Goal: Task Accomplishment & Management: Complete application form

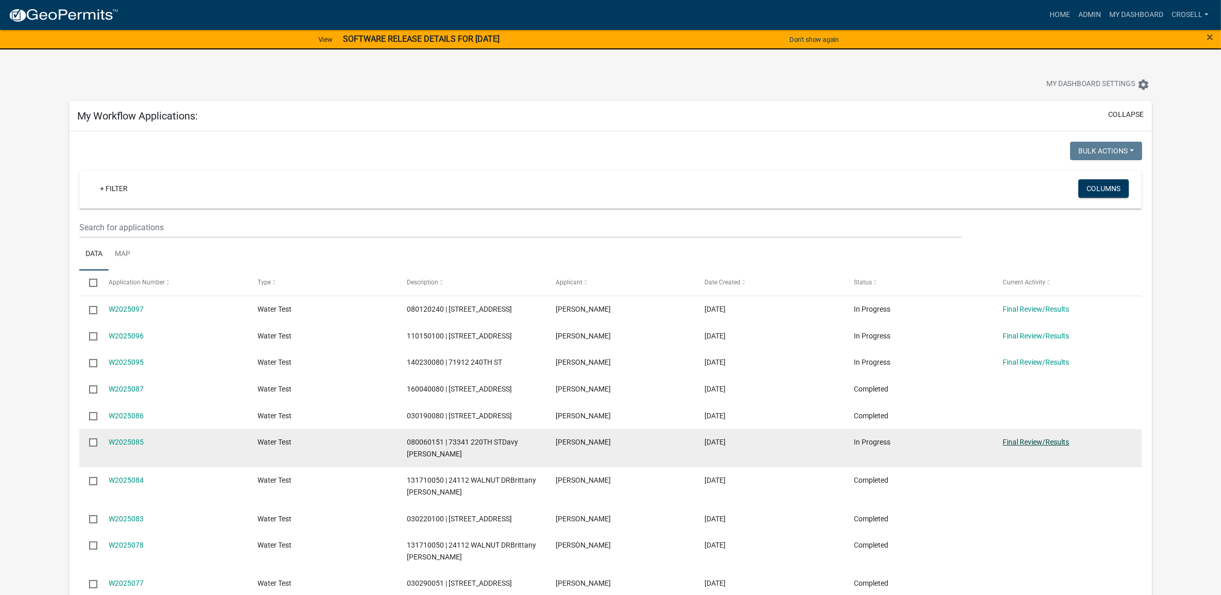
click at [597, 342] on link "Final Review/Results" at bounding box center [1035, 442] width 66 height 8
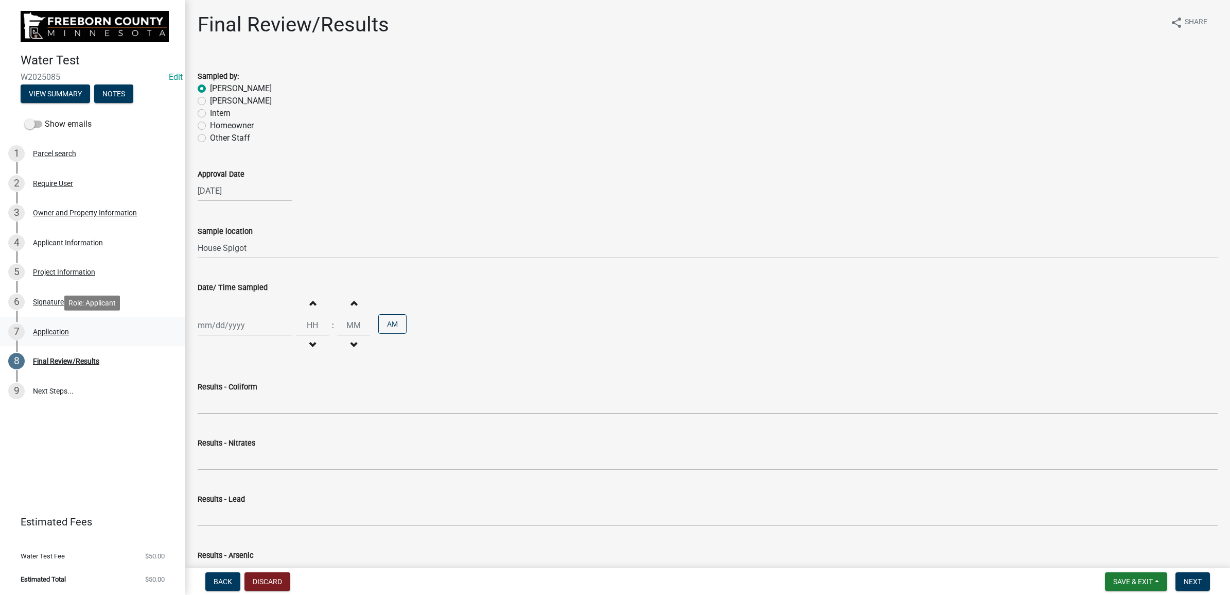
click at [53, 328] on div "Application" at bounding box center [51, 331] width 36 height 7
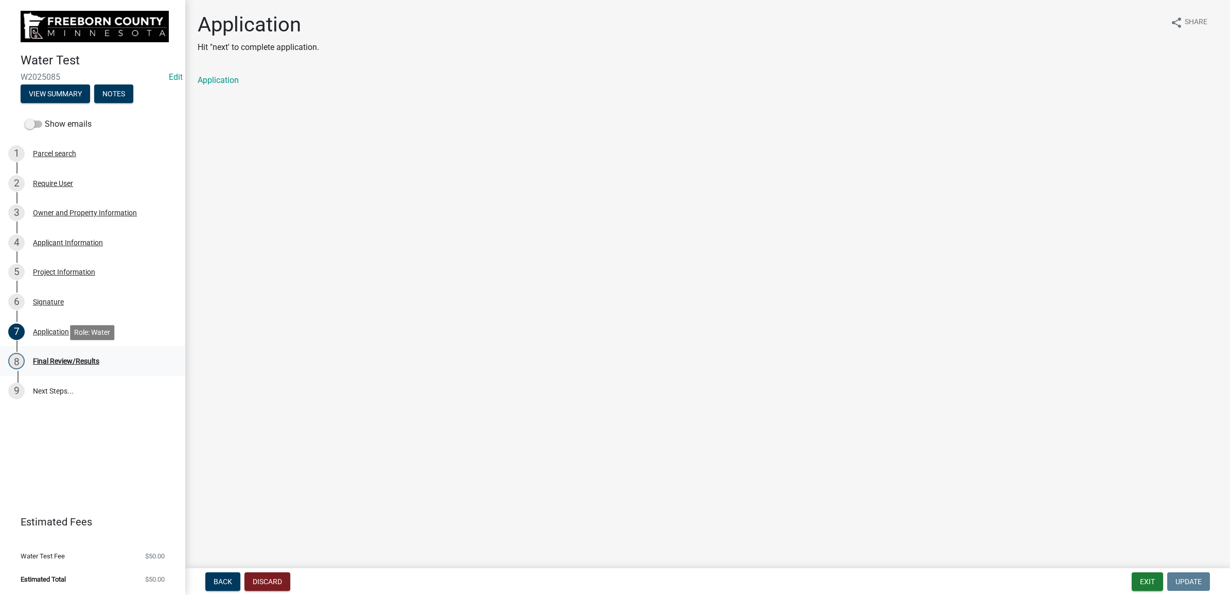
click at [50, 342] on link "8 Final Review/Results" at bounding box center [92, 361] width 185 height 30
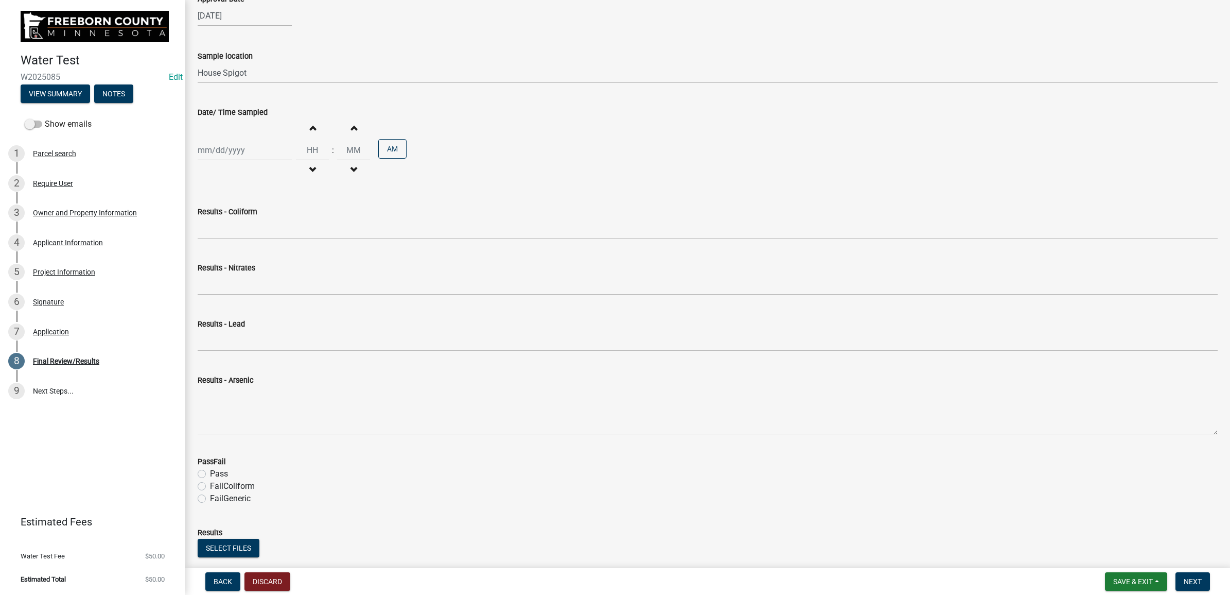
scroll to position [299, 0]
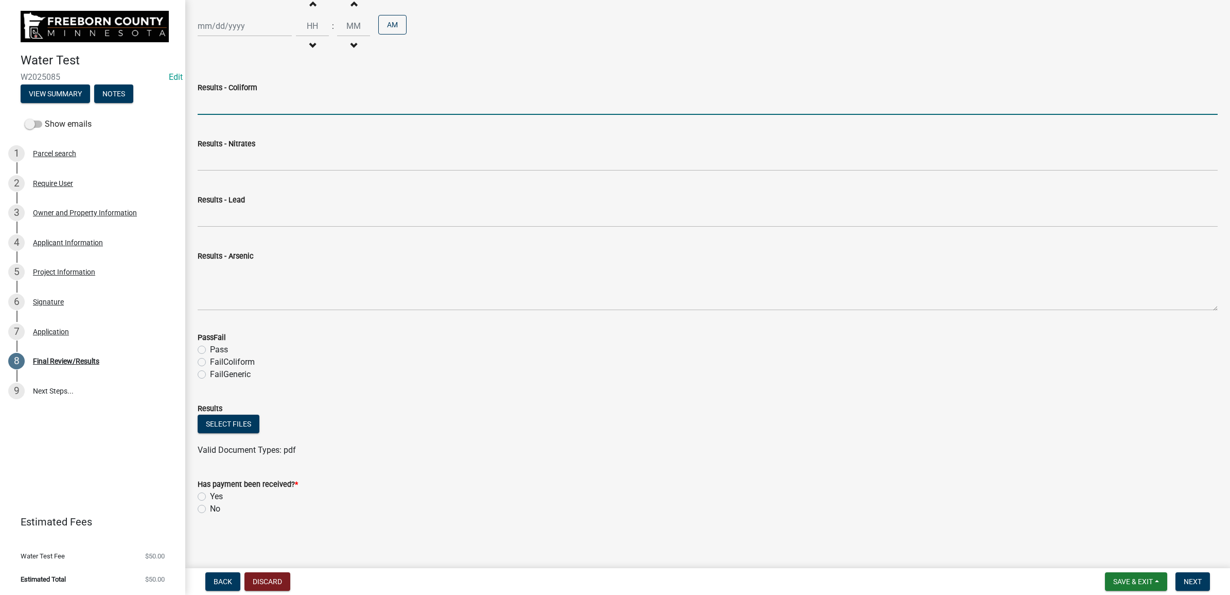
click at [280, 106] on input "Results - Coliform" at bounding box center [708, 104] width 1020 height 21
type input "<1 CFU/100ml"
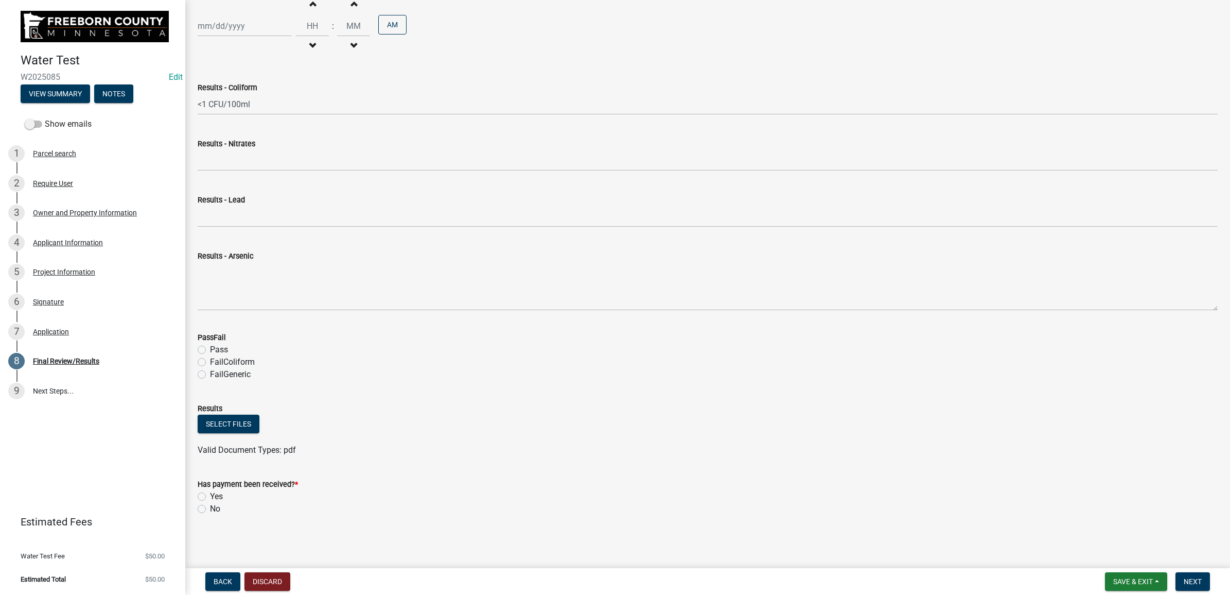
click at [210, 342] on label "Pass" at bounding box center [219, 349] width 18 height 12
click at [210, 342] on input "Pass" at bounding box center [213, 346] width 7 height 7
radio input "true"
click at [224, 342] on div "Select files" at bounding box center [708, 424] width 1020 height 21
click at [225, 342] on div "Select files" at bounding box center [708, 424] width 1020 height 21
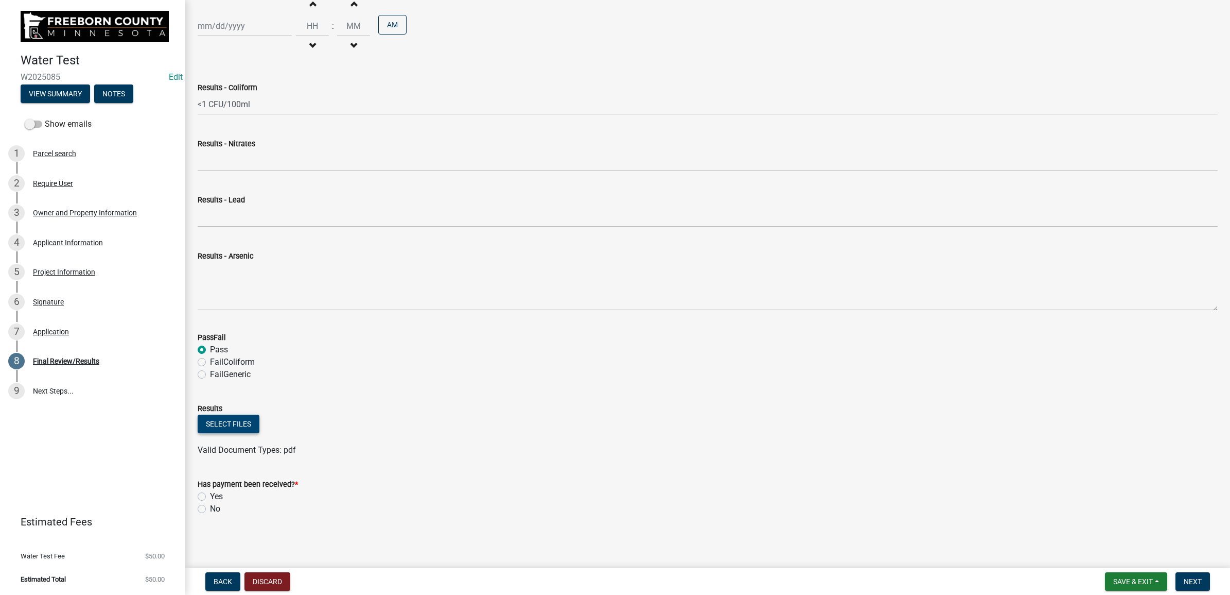
click at [232, 342] on button "Select files" at bounding box center [229, 423] width 62 height 19
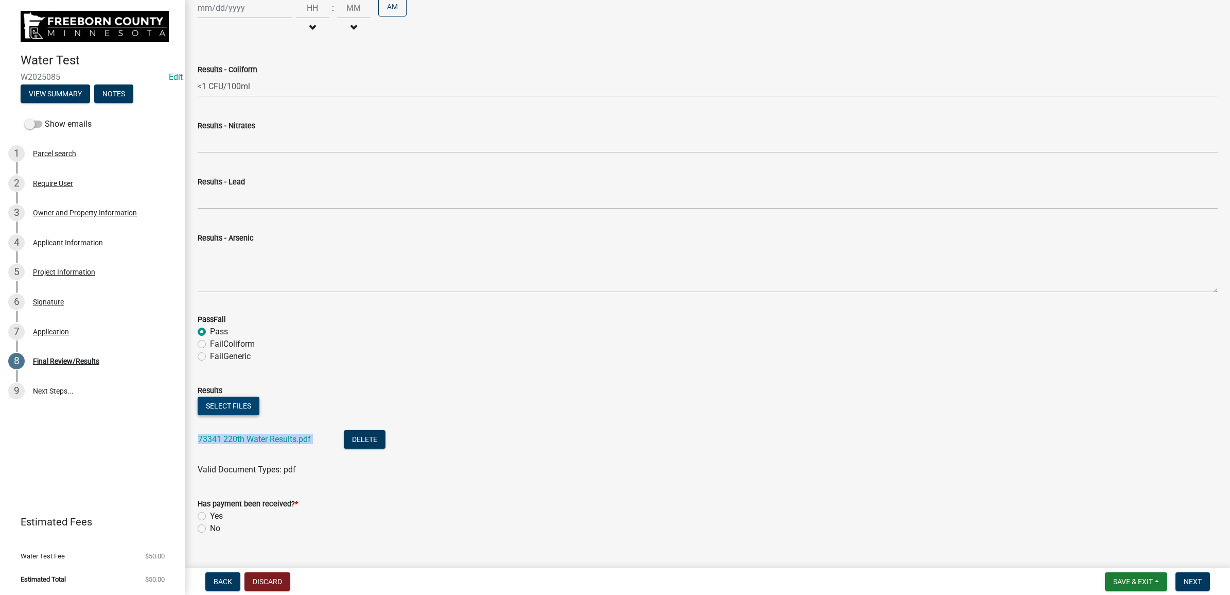
scroll to position [336, 0]
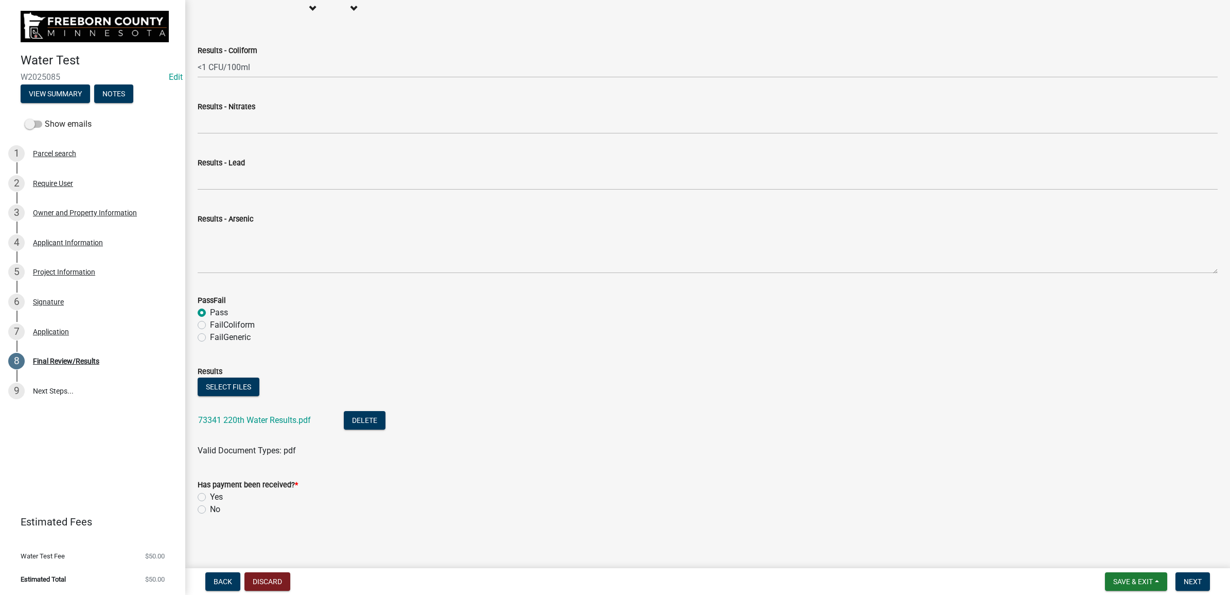
click at [470, 342] on wm-data-entity-input "Results Select files 73341 220th Water Results.pdf Delete Valid Document Types:…" at bounding box center [708, 409] width 1020 height 113
click at [210, 342] on label "Yes" at bounding box center [216, 497] width 13 height 12
click at [210, 342] on input "Yes" at bounding box center [213, 494] width 7 height 7
radio input "true"
click at [239, 342] on link "73341 220th Water Results.pdf" at bounding box center [254, 420] width 113 height 10
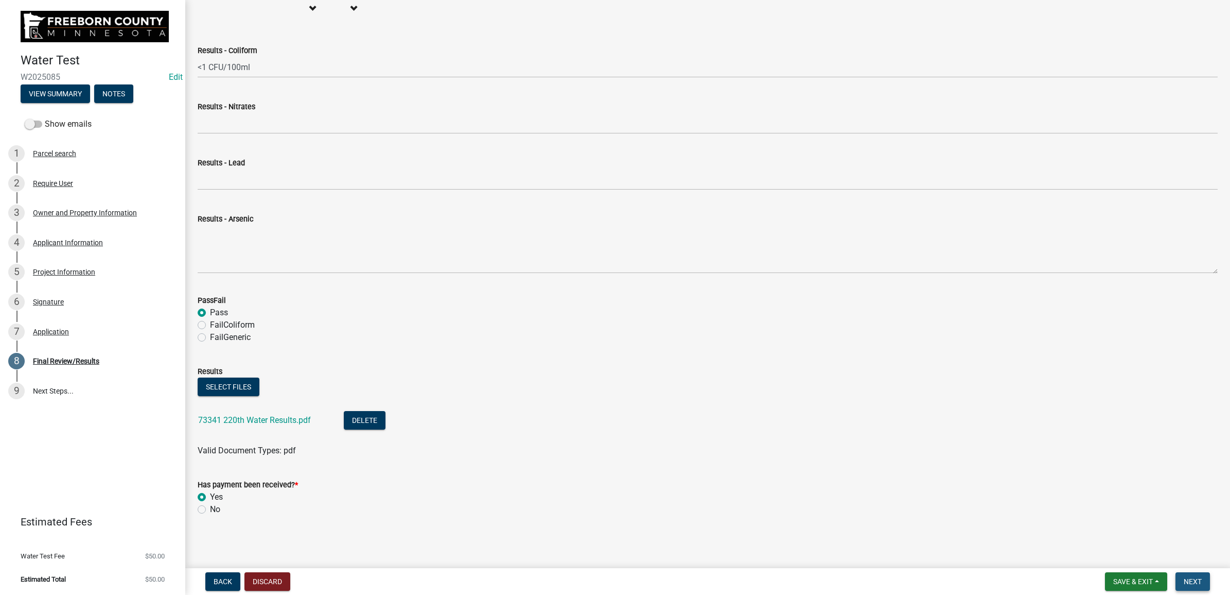
click at [597, 342] on span "Next" at bounding box center [1193, 581] width 18 height 8
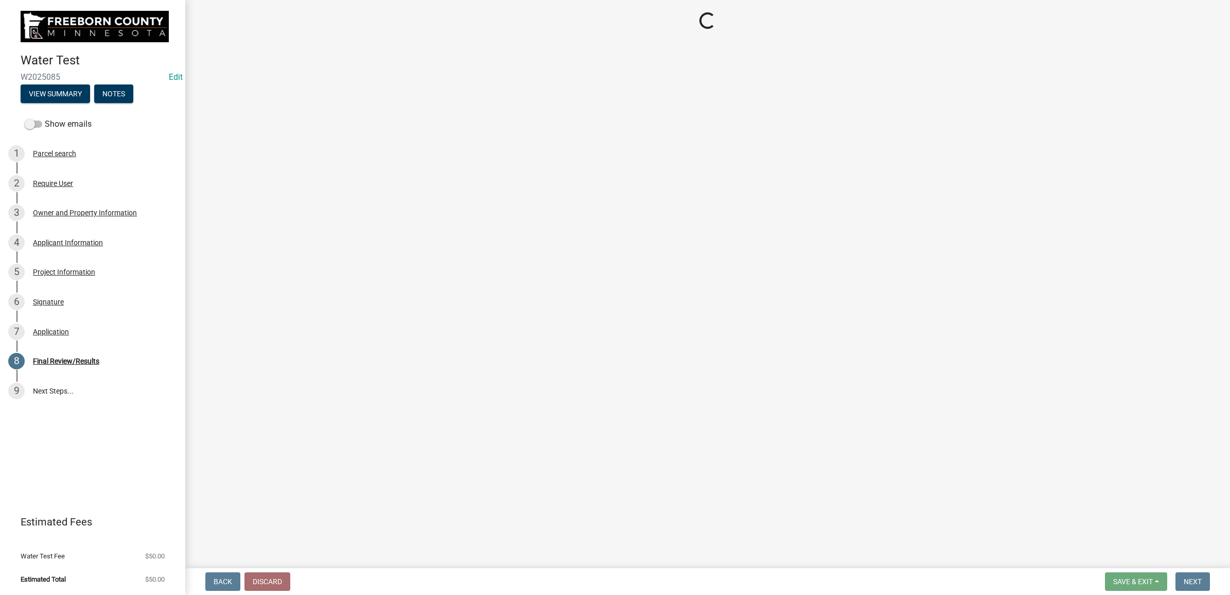
select select "3: 3"
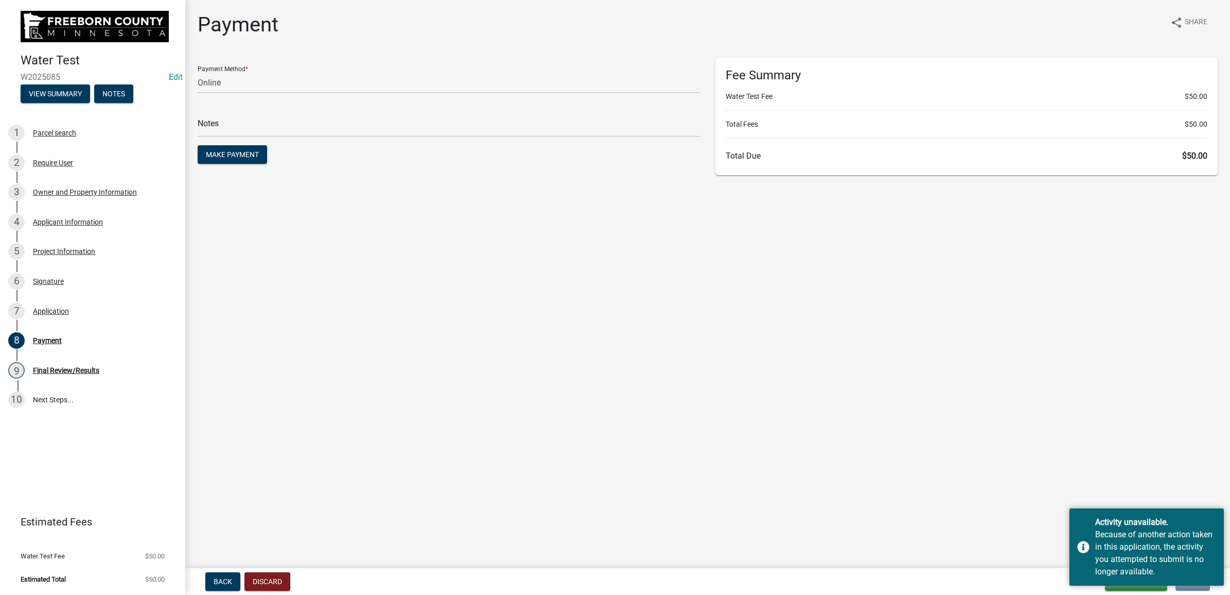
click at [597, 342] on main "Payment share Share Payment Method * Credit Card POS Check Cash Online Notes Ma…" at bounding box center [707, 282] width 1045 height 564
drag, startPoint x: 1116, startPoint y: 494, endPoint x: 1152, endPoint y: 508, distance: 38.6
click at [597, 342] on main "Payment share Share Payment Method * Credit Card POS Check Cash Online Notes Ma…" at bounding box center [707, 282] width 1045 height 564
click at [597, 342] on div "Activity unavailable. Because of another action taken in this application, the …" at bounding box center [1147, 546] width 154 height 77
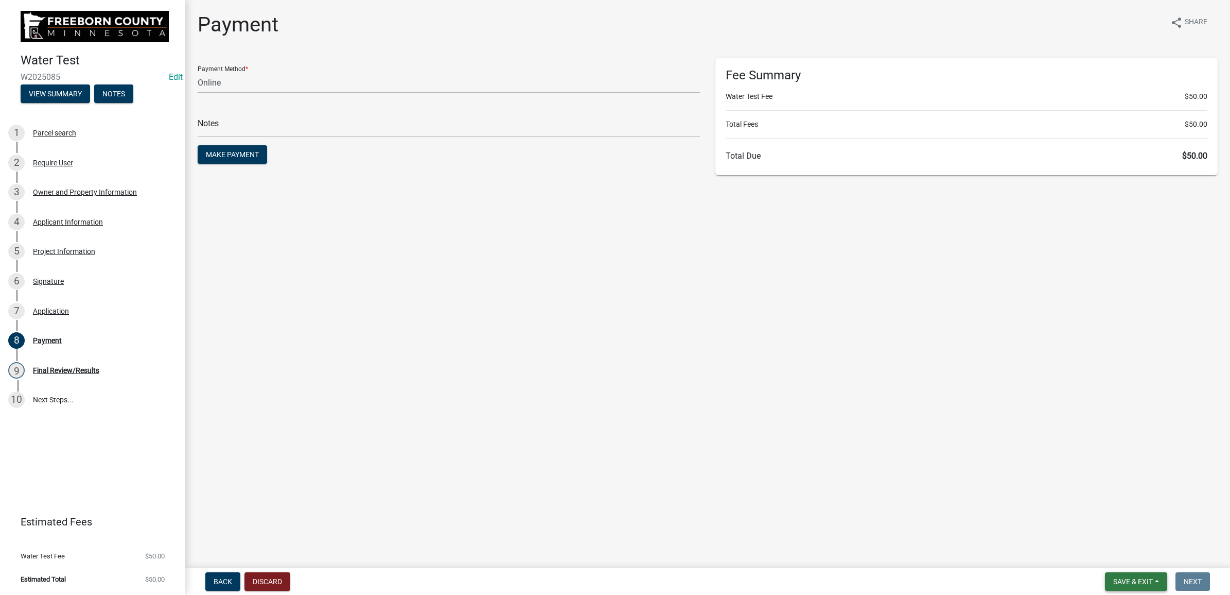
click at [597, 342] on button "Save & Exit" at bounding box center [1136, 581] width 62 height 19
click at [597, 342] on button "Save & Exit" at bounding box center [1126, 555] width 82 height 25
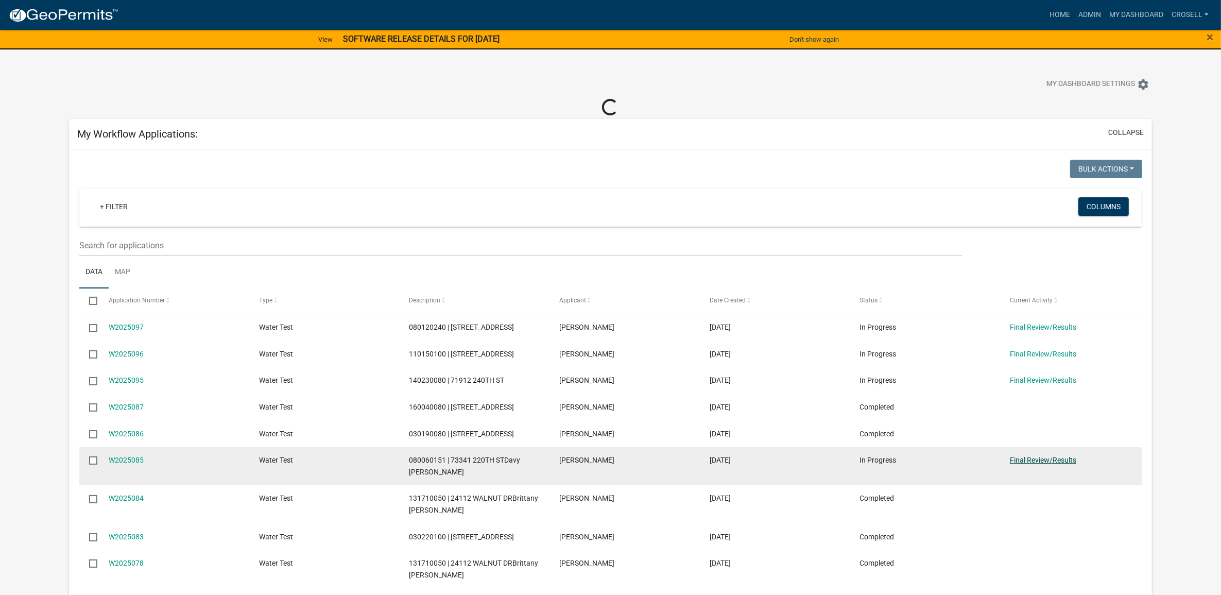
click at [1012, 458] on link "Final Review/Results" at bounding box center [1043, 460] width 66 height 8
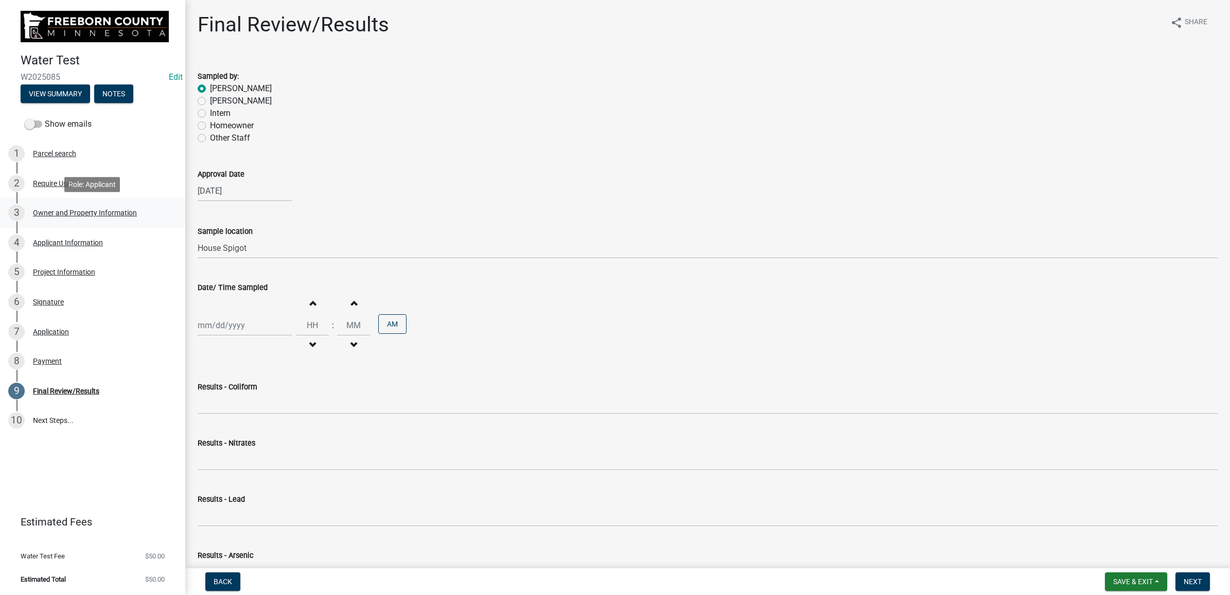
click at [63, 216] on div "Owner and Property Information" at bounding box center [85, 212] width 104 height 7
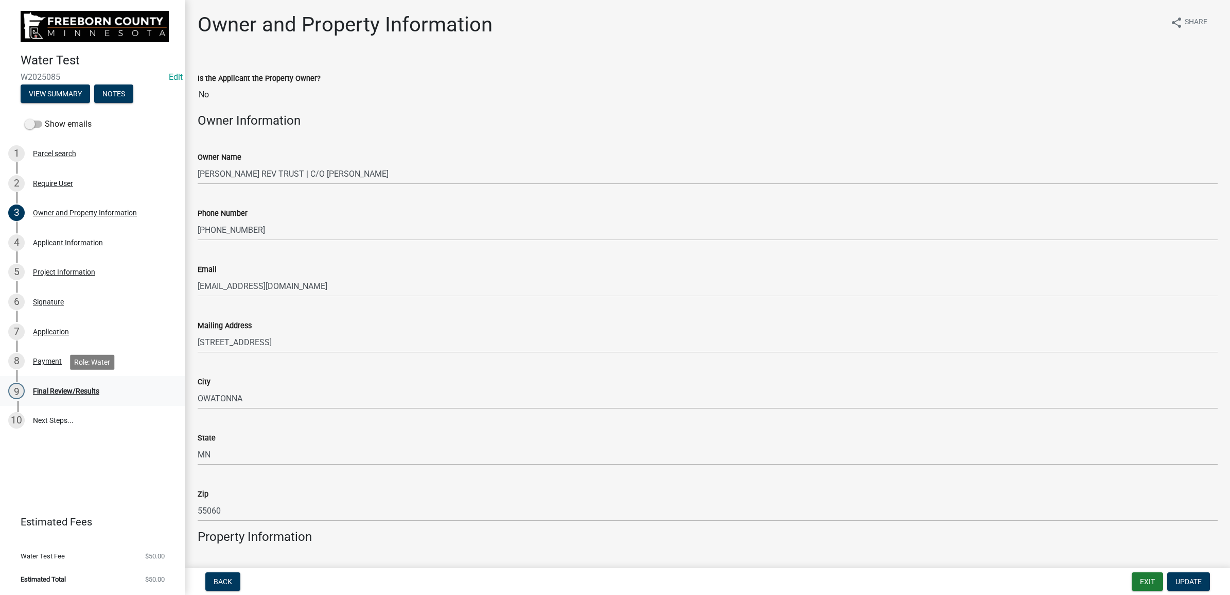
click at [50, 383] on div "9 Final Review/Results" at bounding box center [88, 391] width 161 height 16
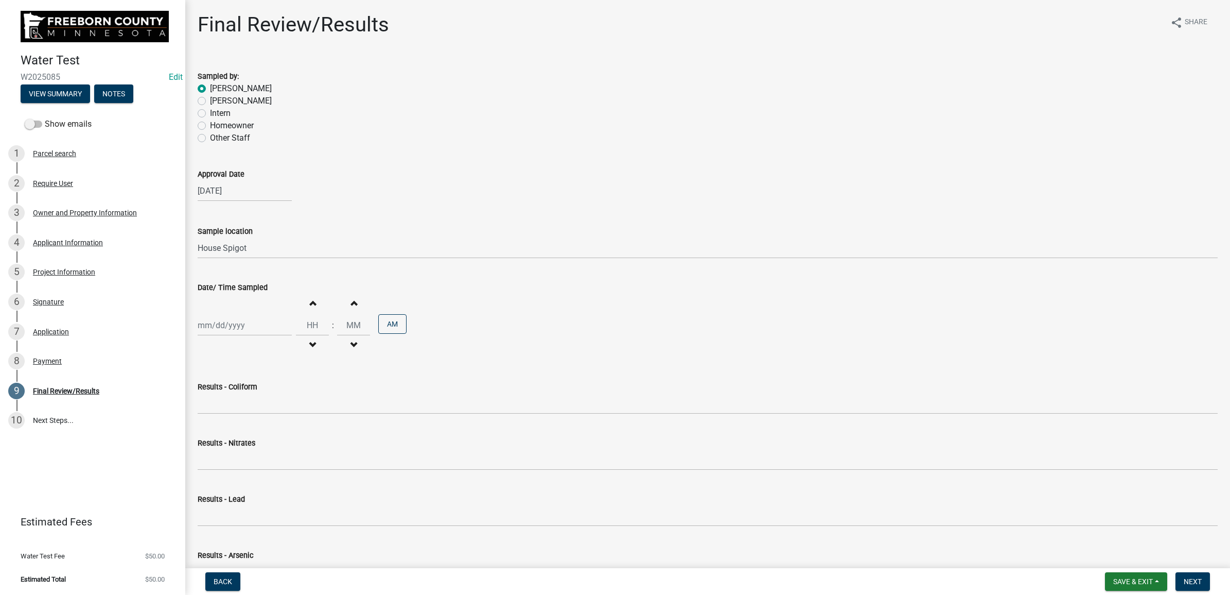
click at [229, 320] on div at bounding box center [245, 325] width 94 height 21
select select "10"
select select "2025"
click at [206, 346] on span "Previous month" at bounding box center [208, 347] width 8 height 8
select select "9"
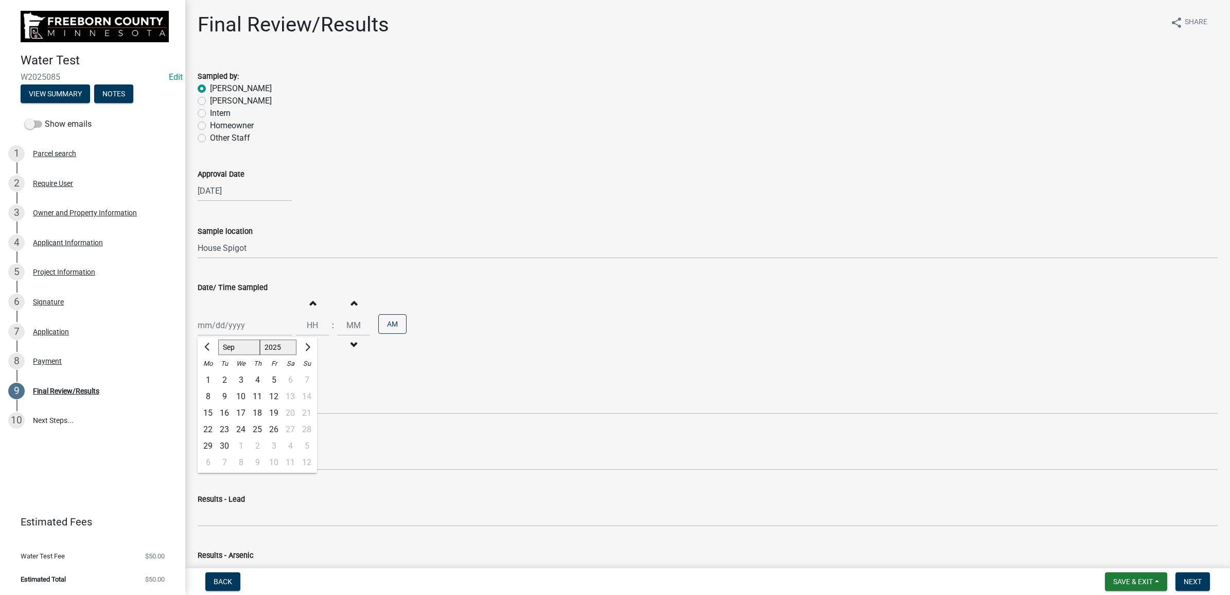
click at [212, 430] on div "22" at bounding box center [208, 429] width 16 height 16
type input "09/22/2025"
click at [312, 323] on input "Hours" at bounding box center [312, 325] width 33 height 21
type input "11"
type input "09"
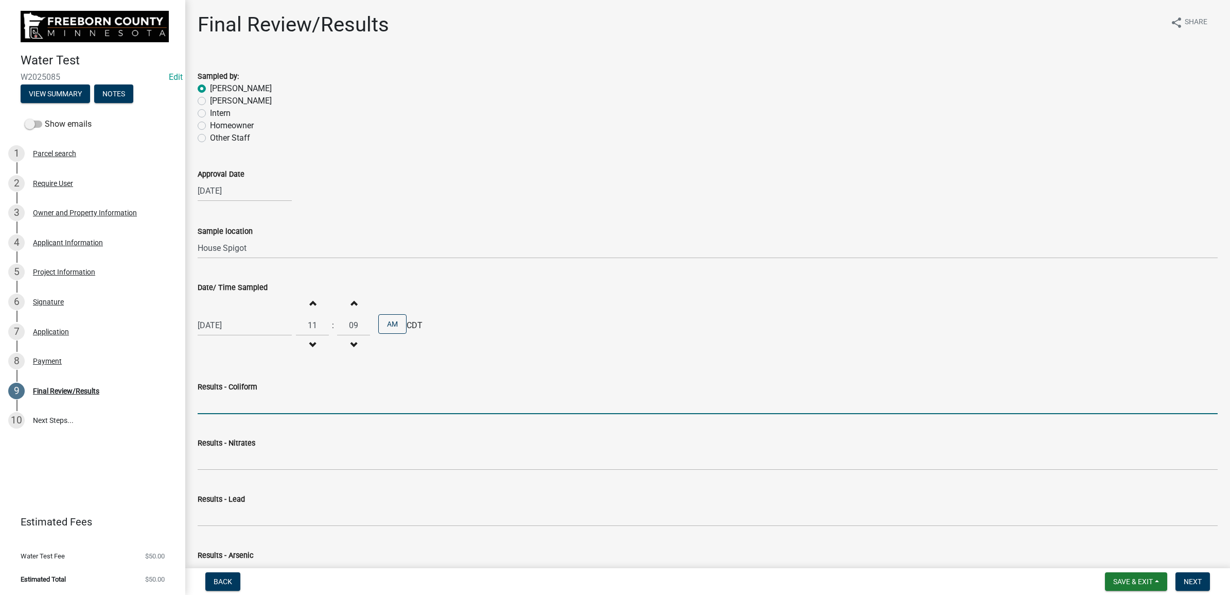
click at [294, 405] on input "Results - Coliform" at bounding box center [708, 403] width 1020 height 21
type input "<1 CFU/100ml"
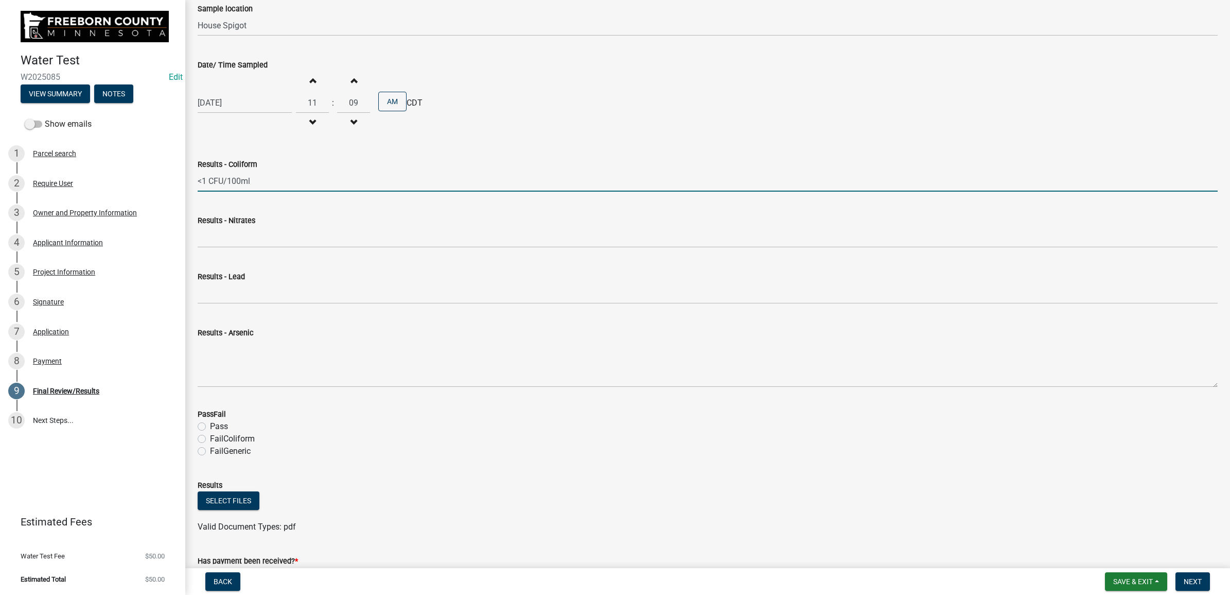
scroll to position [299, 0]
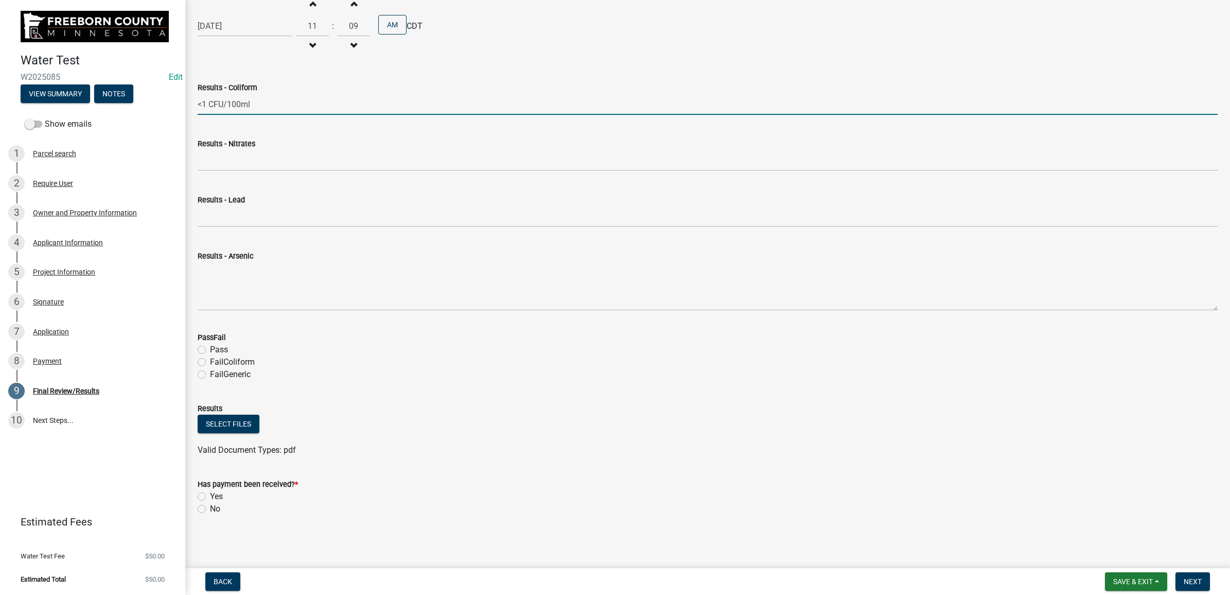
click at [210, 347] on label "Pass" at bounding box center [219, 349] width 18 height 12
click at [210, 347] on input "Pass" at bounding box center [213, 346] width 7 height 7
radio input "true"
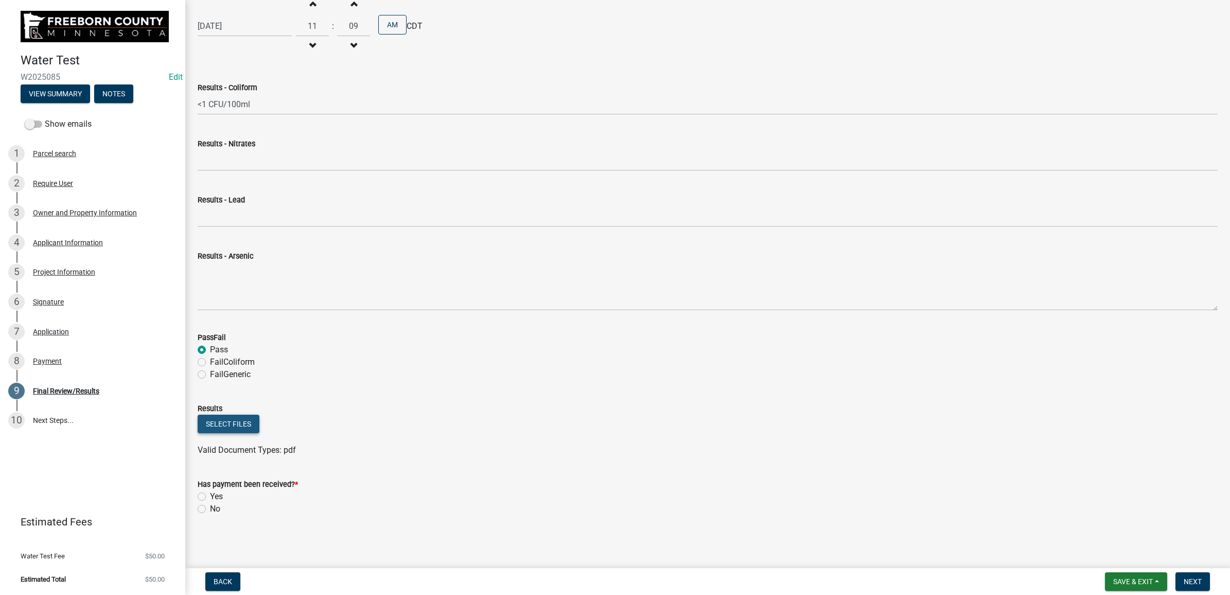
click at [230, 417] on button "Select files" at bounding box center [229, 423] width 62 height 19
click at [210, 529] on label "Yes" at bounding box center [216, 534] width 13 height 12
click at [210, 529] on input "Yes" at bounding box center [213, 531] width 7 height 7
radio input "true"
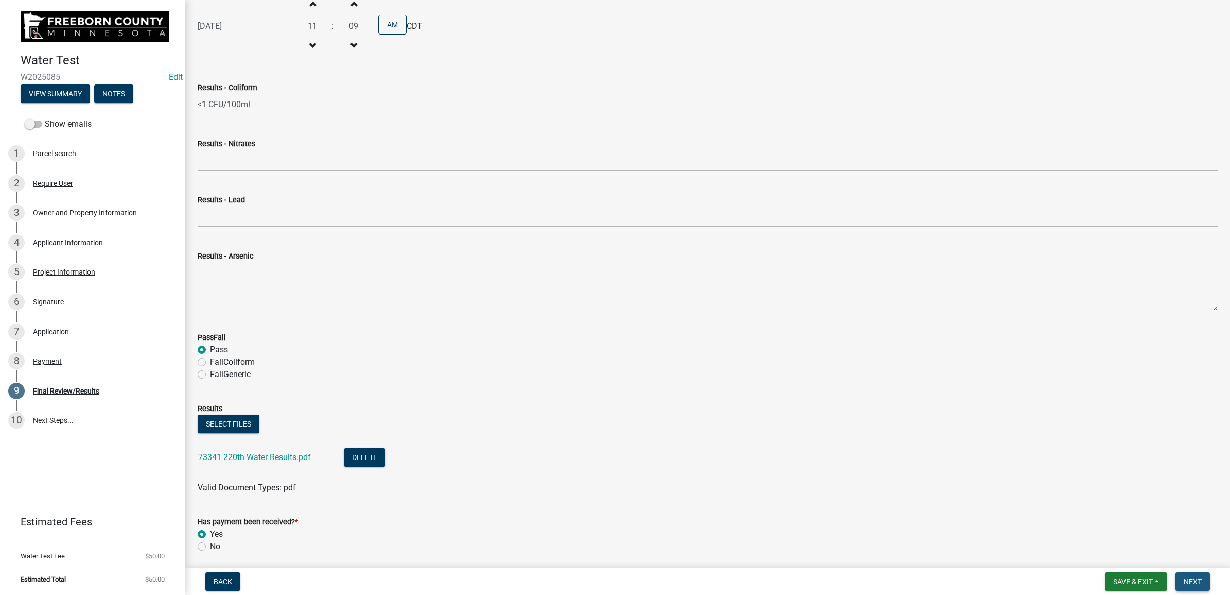
click at [1197, 583] on span "Next" at bounding box center [1193, 581] width 18 height 8
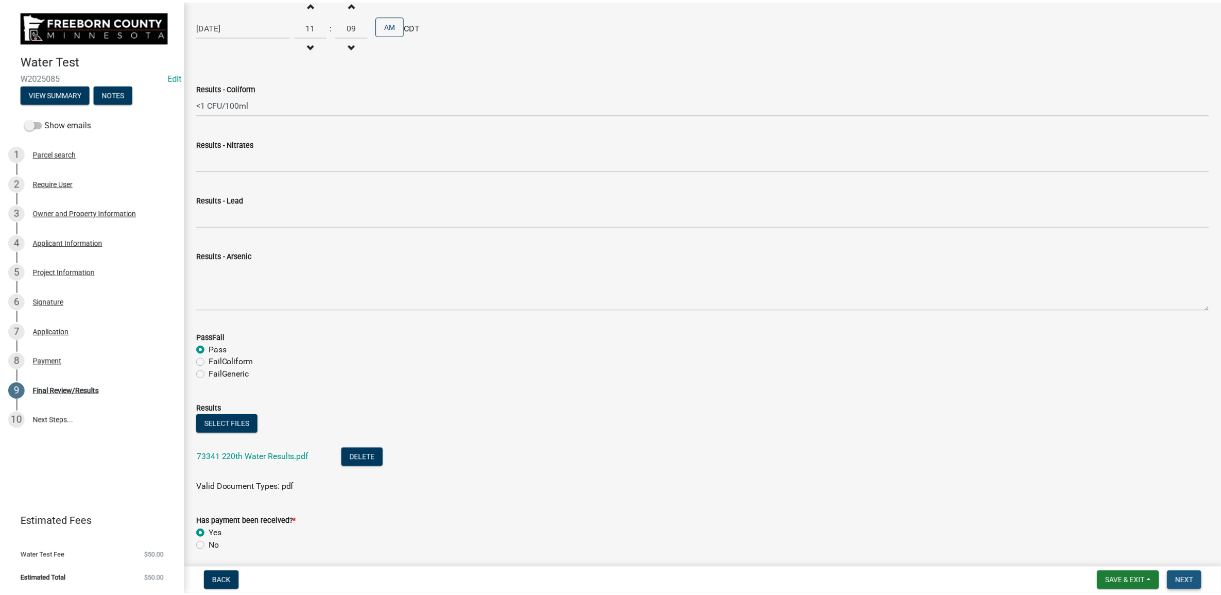
scroll to position [0, 0]
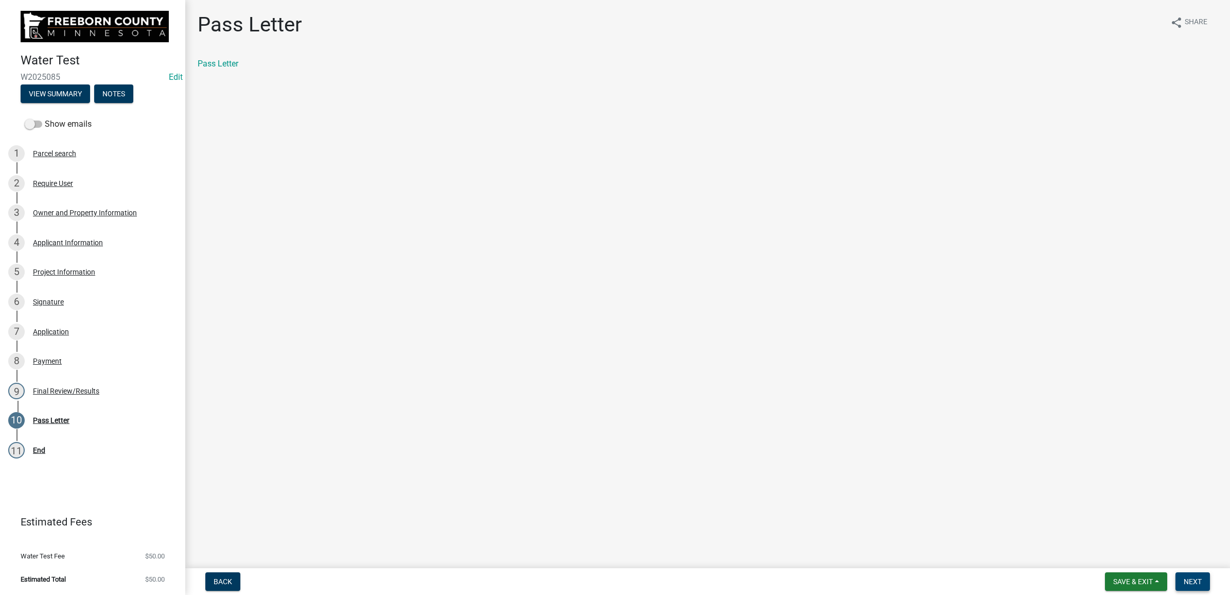
click at [1204, 584] on button "Next" at bounding box center [1193, 581] width 34 height 19
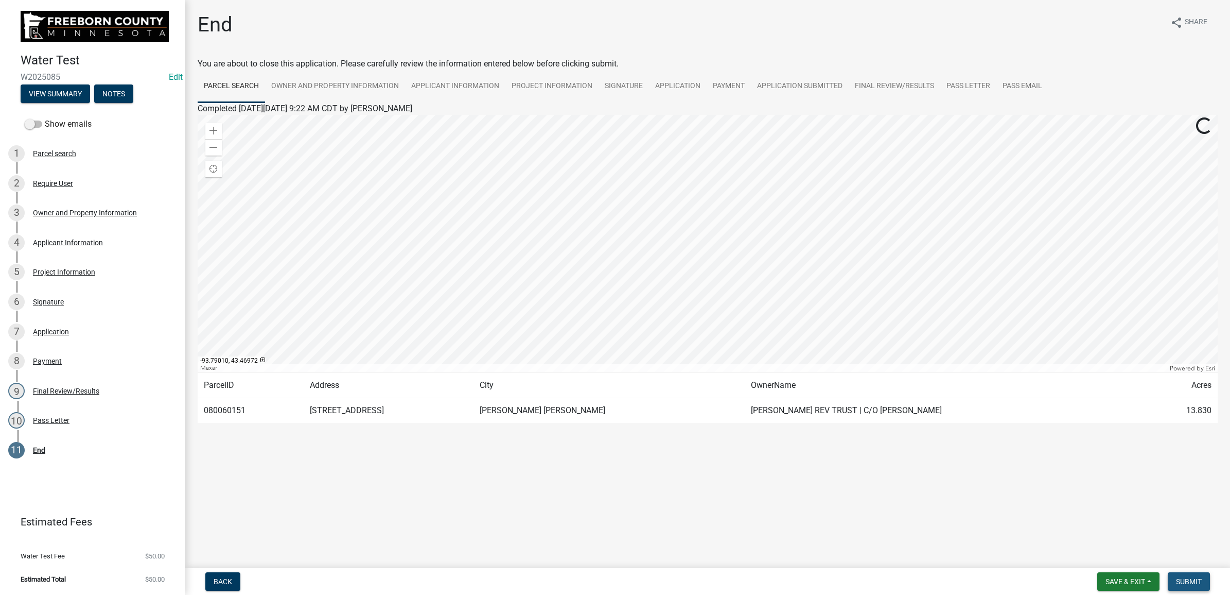
click at [1183, 578] on span "Submit" at bounding box center [1189, 581] width 26 height 8
